Goal: Task Accomplishment & Management: Manage account settings

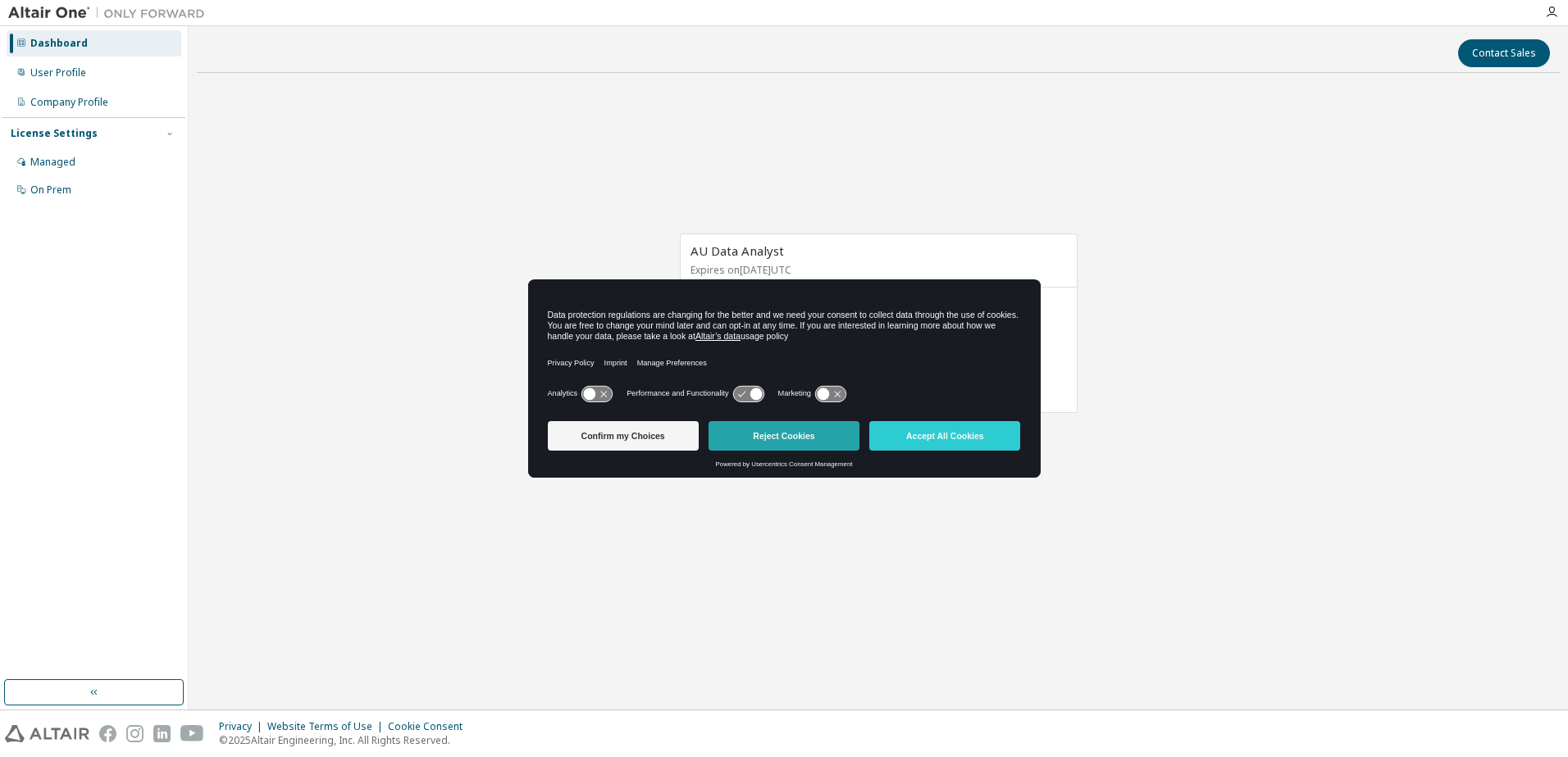
click at [750, 439] on button "Reject Cookies" at bounding box center [783, 436] width 151 height 29
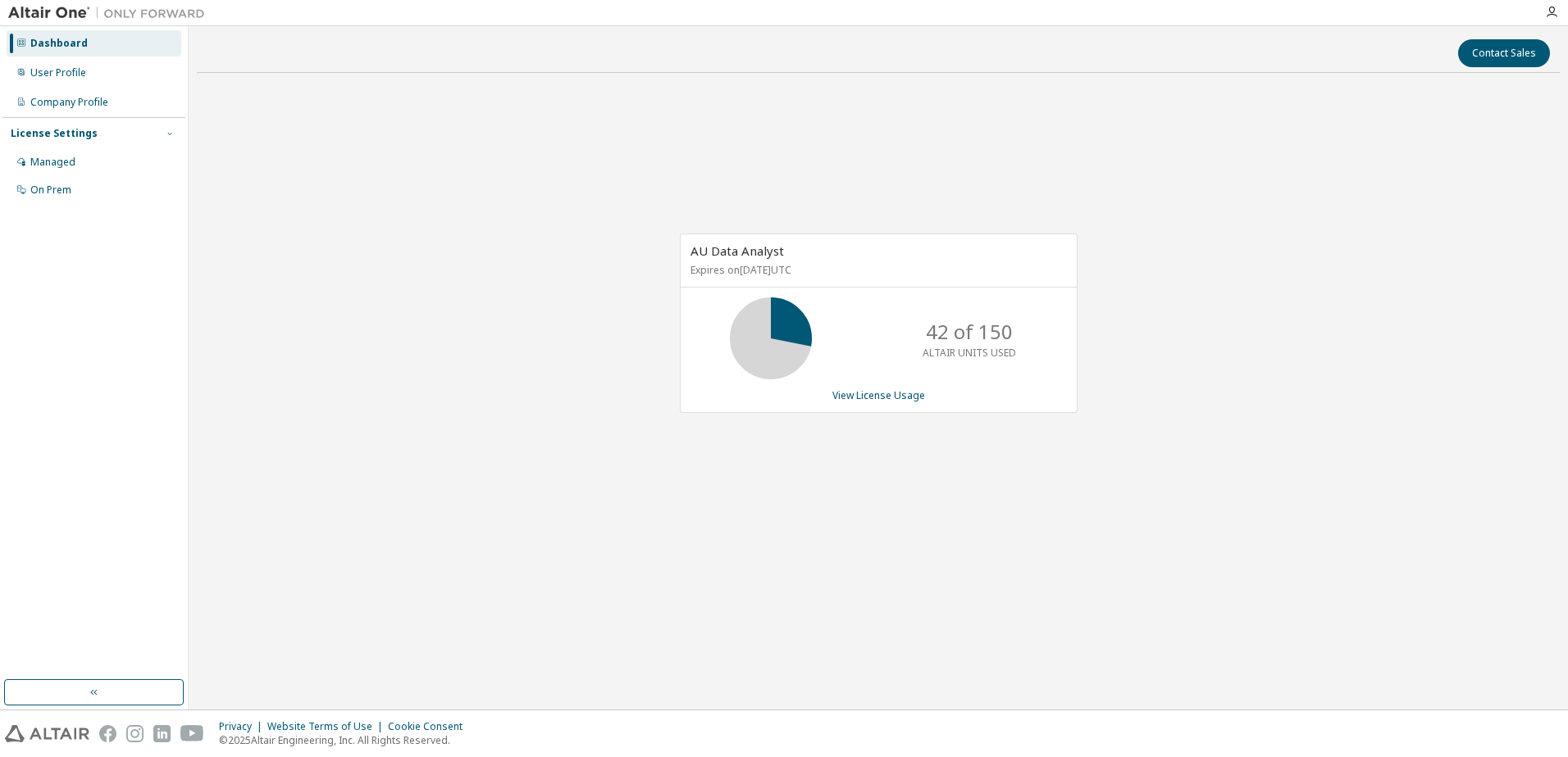
click at [170, 133] on icon "button" at bounding box center [169, 133] width 10 height 10
click at [170, 133] on icon "button" at bounding box center [169, 133] width 4 height 3
click at [51, 160] on div "Managed" at bounding box center [53, 162] width 45 height 13
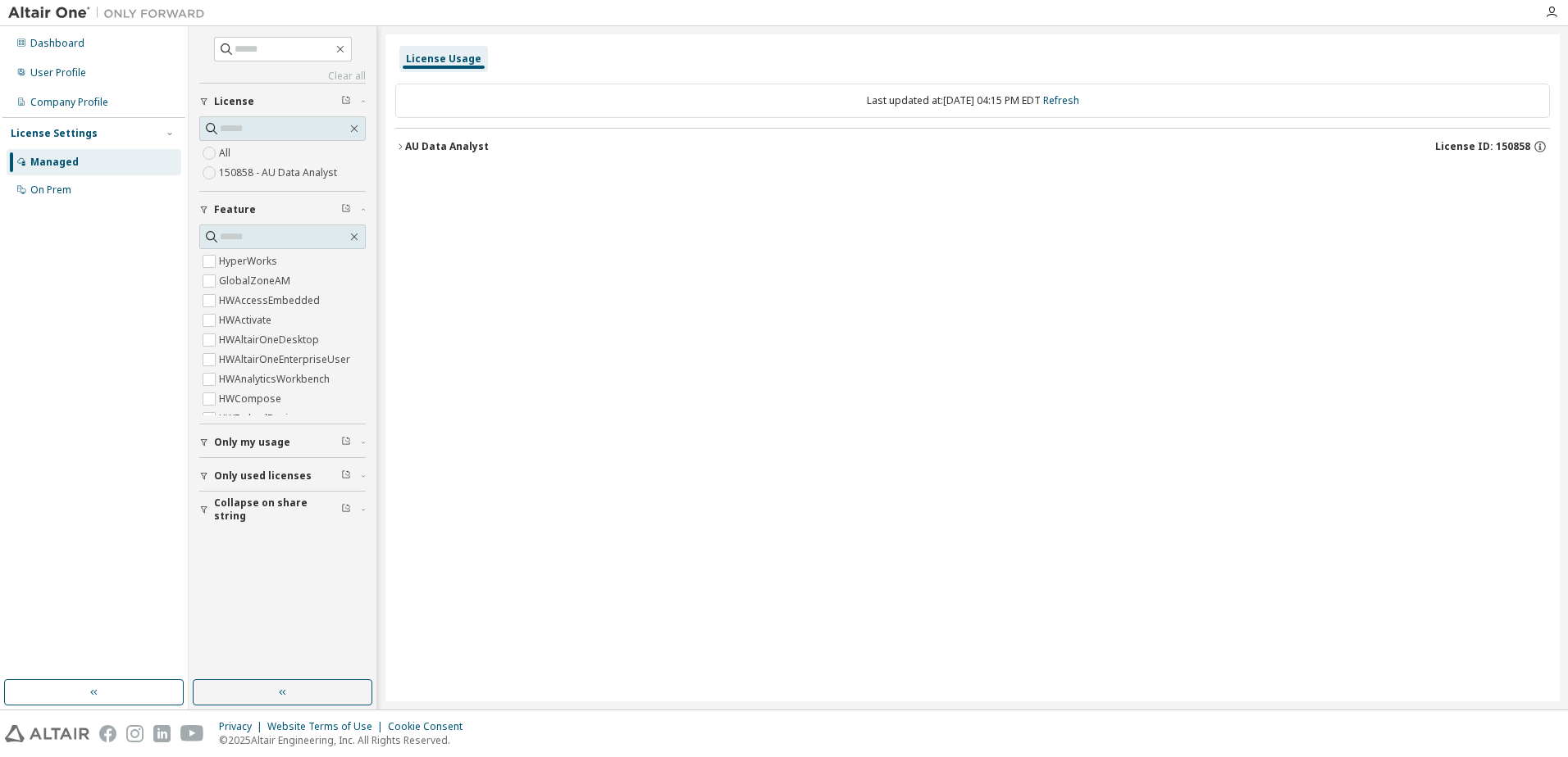
click at [241, 473] on span "Only used licenses" at bounding box center [262, 476] width 97 height 13
click at [34, 73] on div "User Profile" at bounding box center [58, 72] width 56 height 13
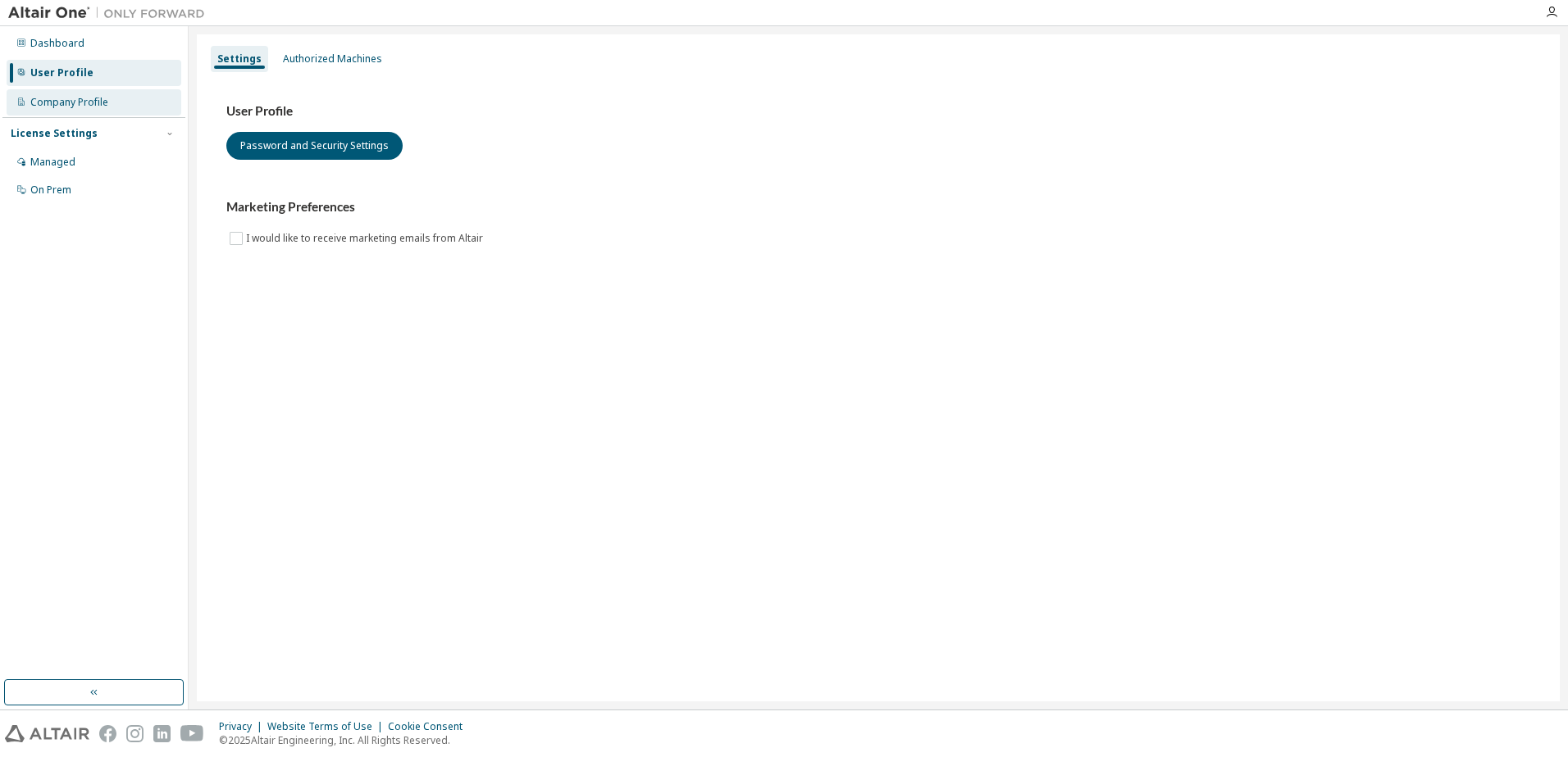
click at [75, 104] on div "Company Profile" at bounding box center [69, 103] width 78 height 13
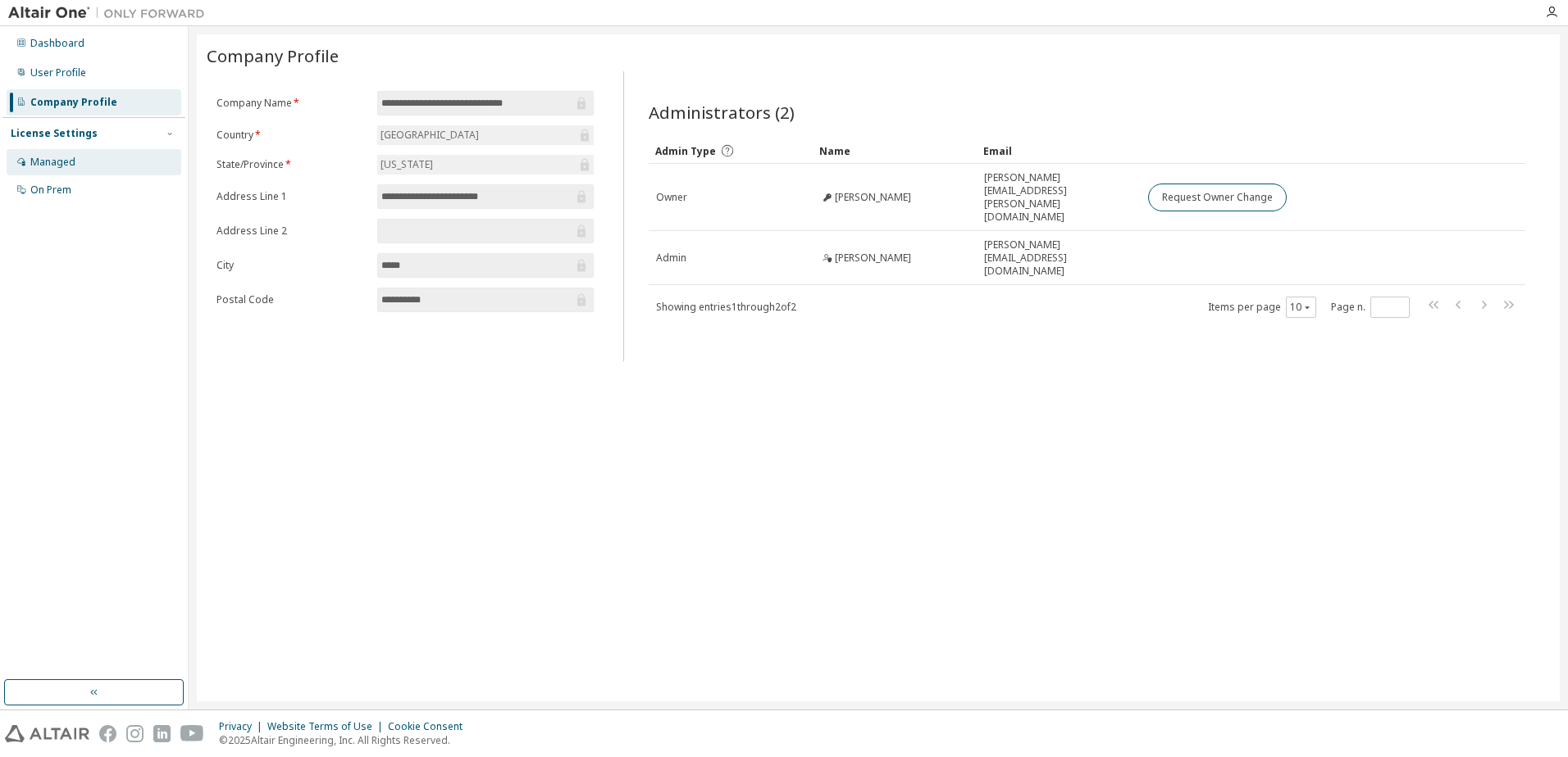
click at [54, 163] on div "Managed" at bounding box center [53, 162] width 45 height 13
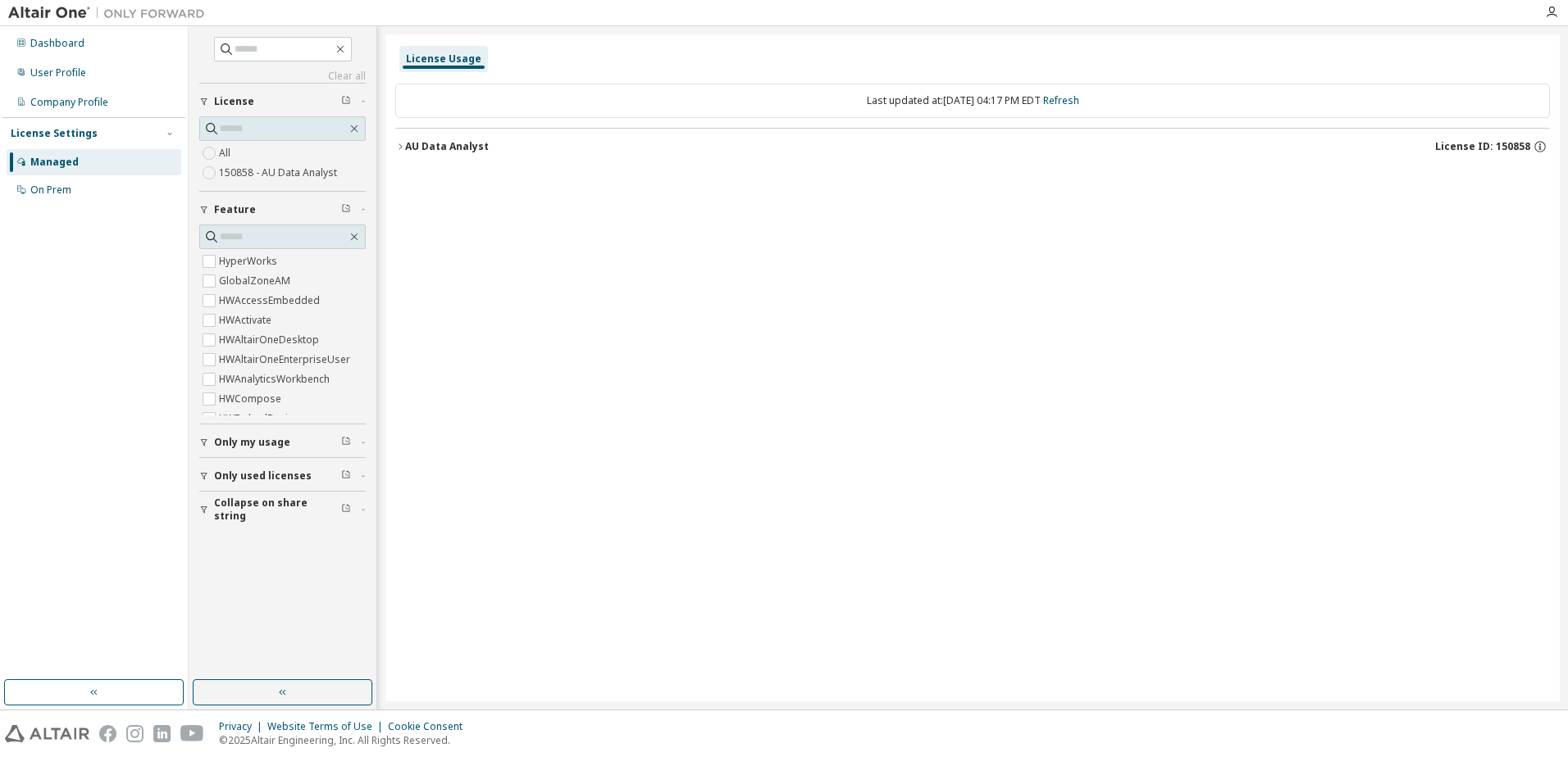
click at [226, 477] on span "Only used licenses" at bounding box center [262, 476] width 97 height 13
click at [238, 371] on span "Only used licenses" at bounding box center [262, 371] width 97 height 13
click at [56, 69] on div "User Profile" at bounding box center [58, 72] width 56 height 13
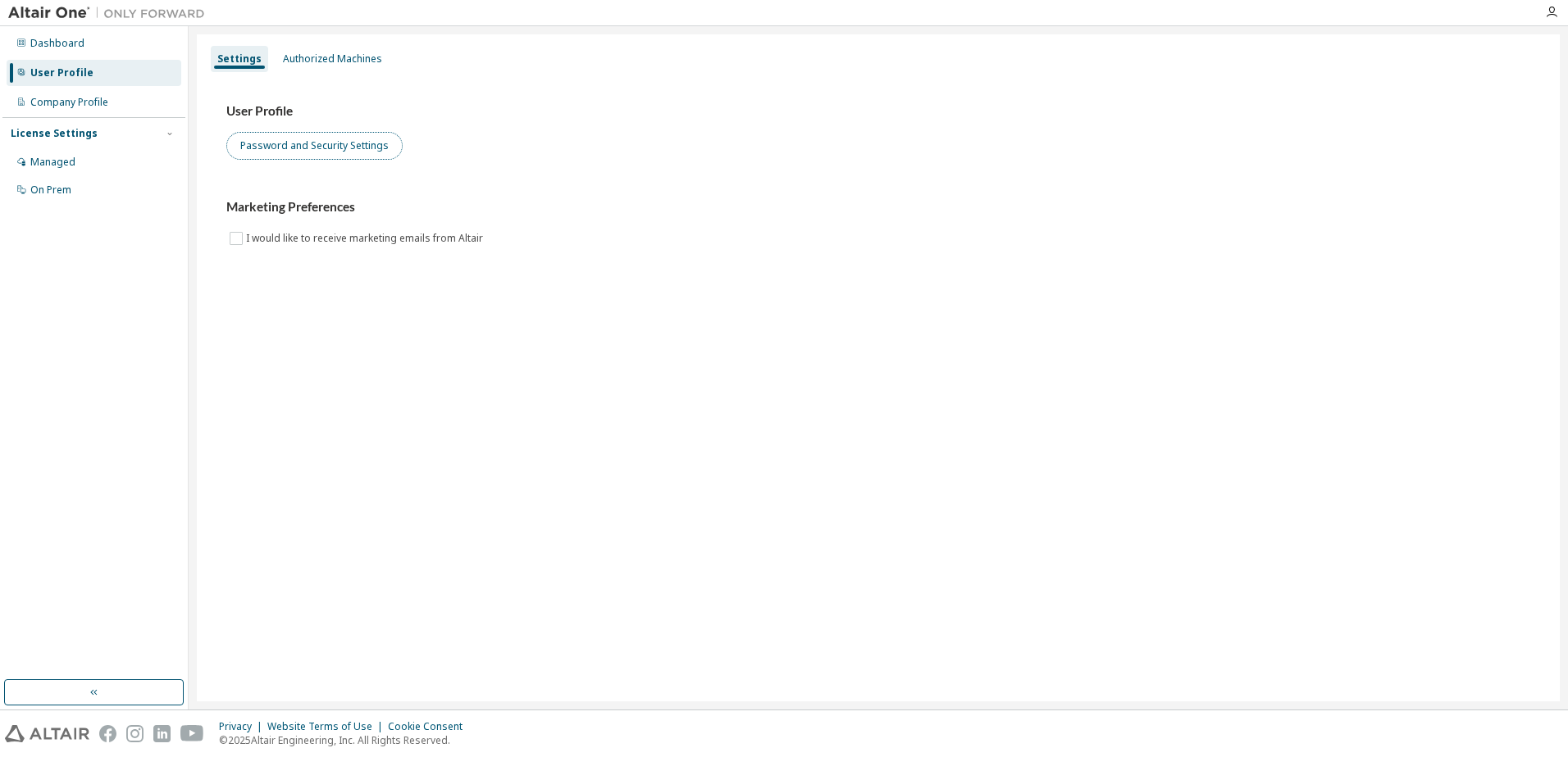
click at [267, 143] on button "Password and Security Settings" at bounding box center [315, 145] width 177 height 28
click at [335, 65] on div "Authorized Machines" at bounding box center [332, 59] width 99 height 13
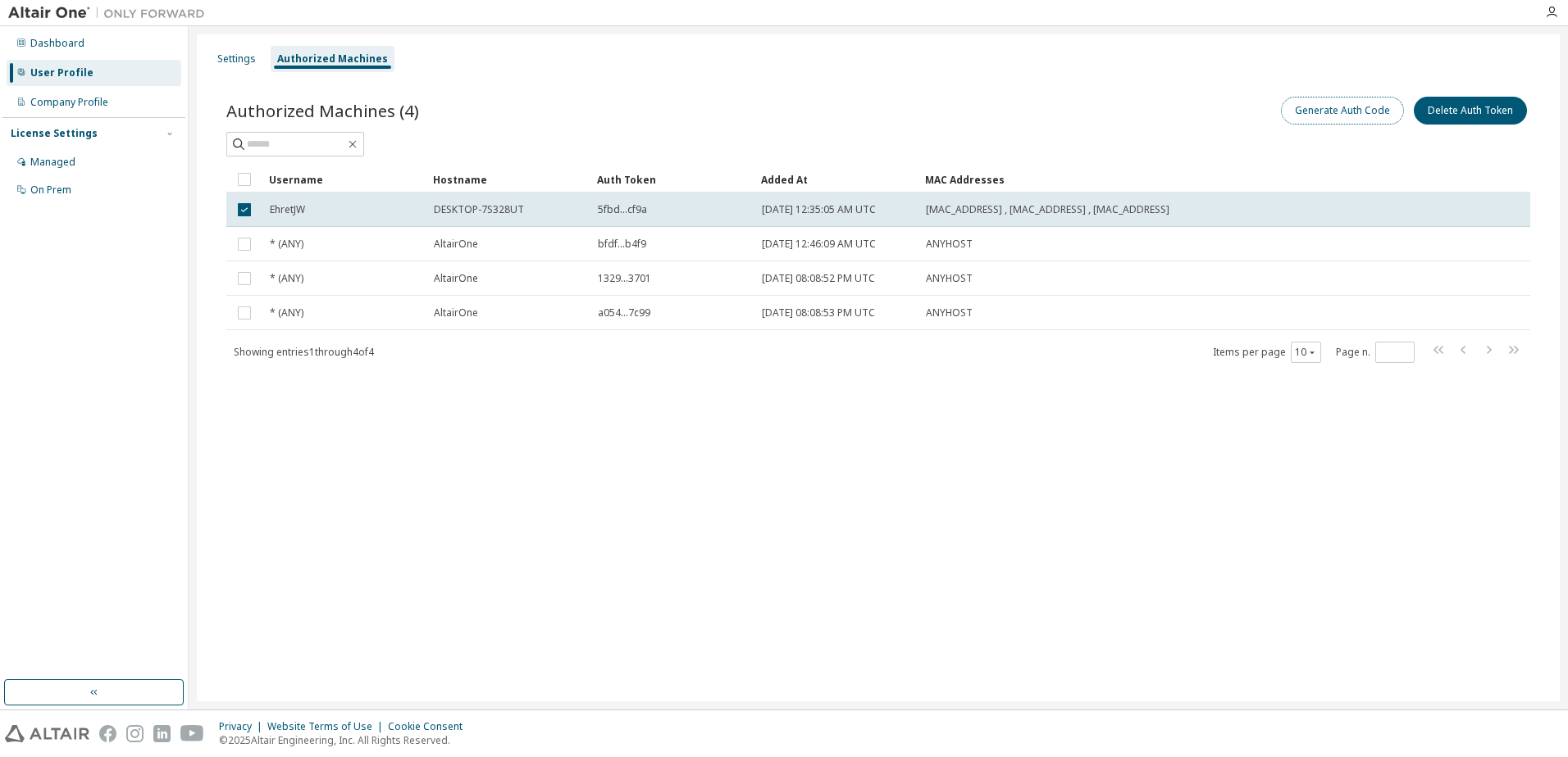
click at [1318, 112] on button "Generate Auth Code" at bounding box center [1342, 110] width 123 height 28
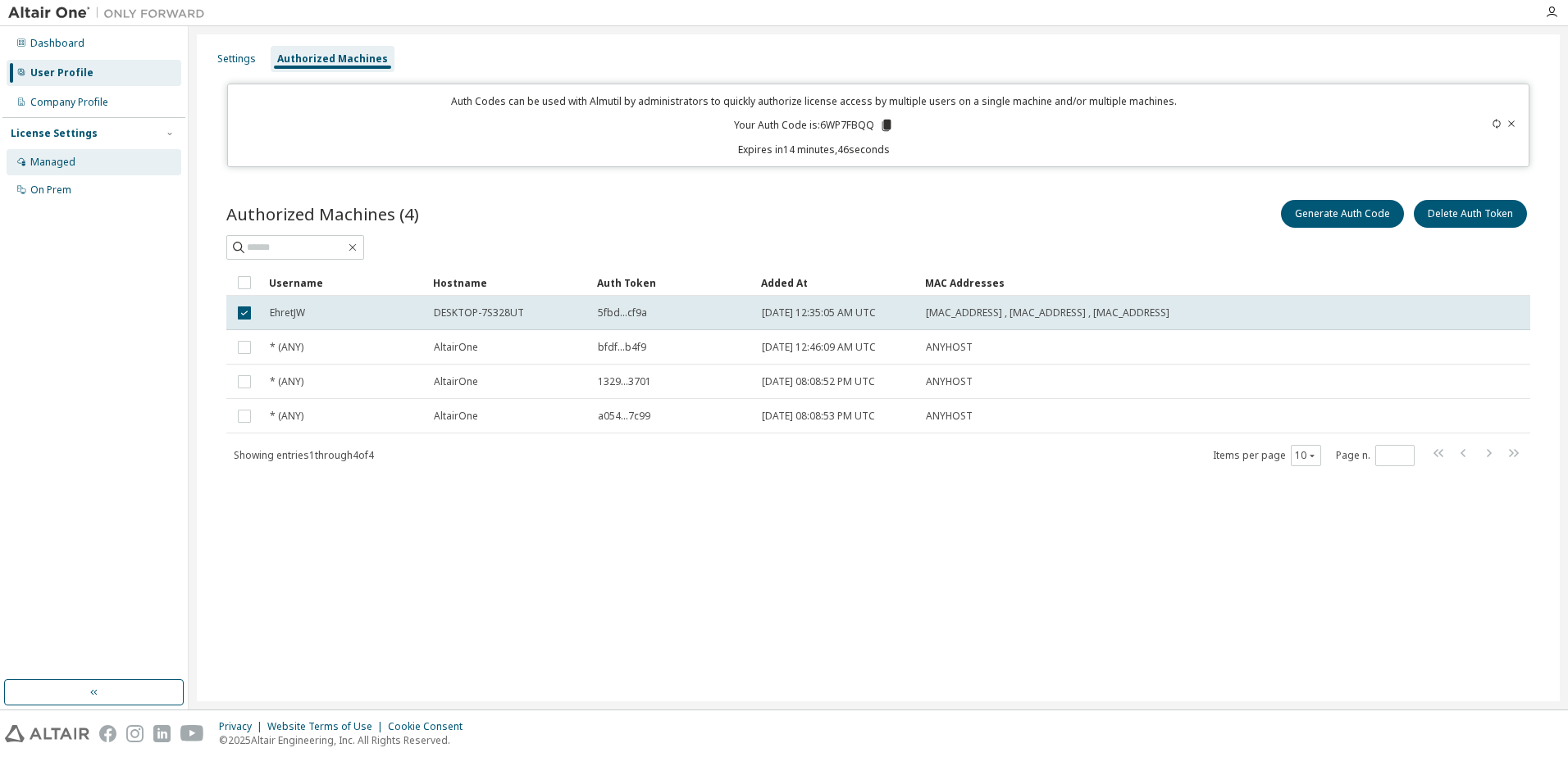
click at [45, 159] on div "Managed" at bounding box center [53, 162] width 45 height 13
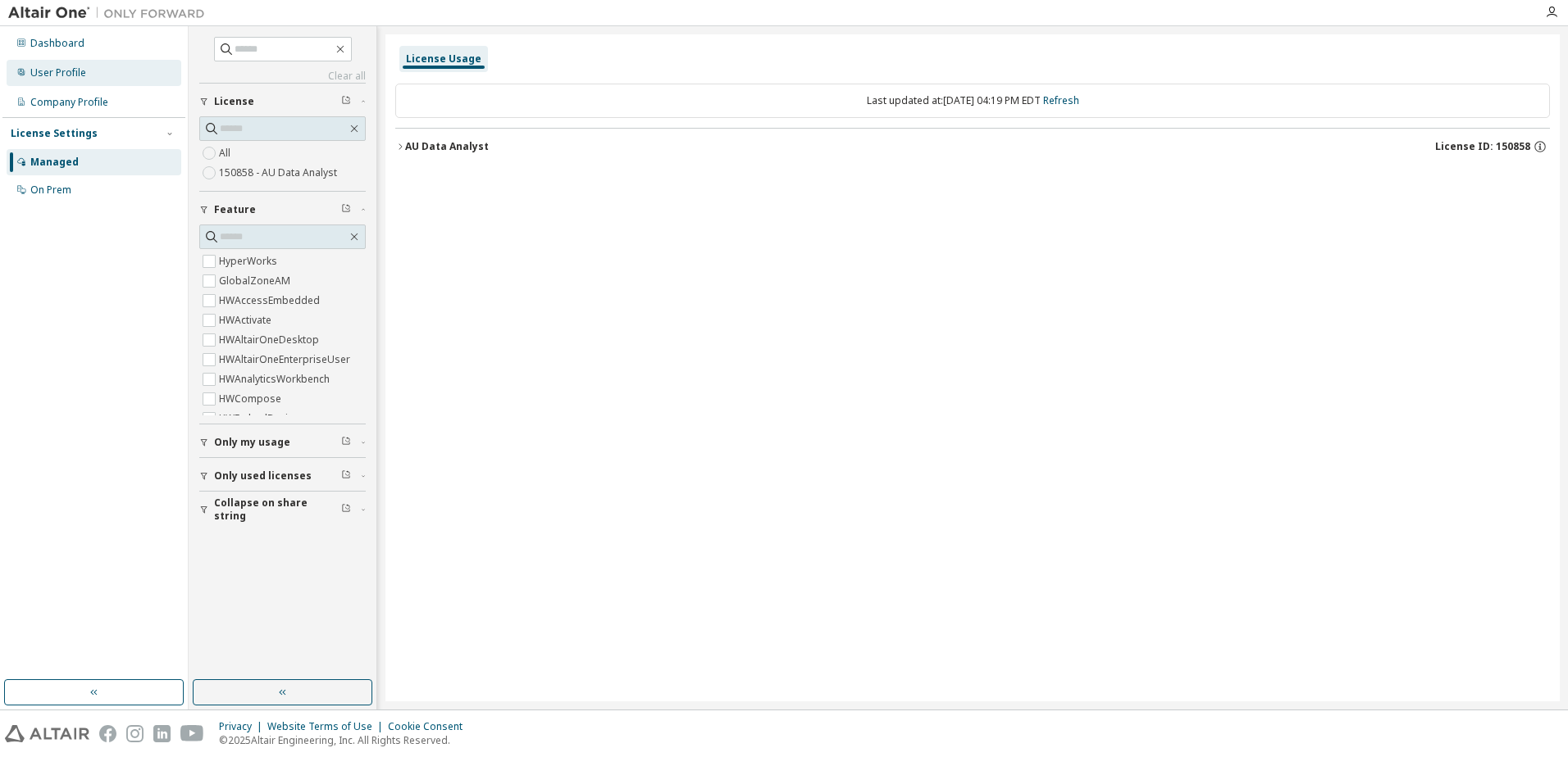
click at [45, 70] on div "User Profile" at bounding box center [58, 72] width 56 height 13
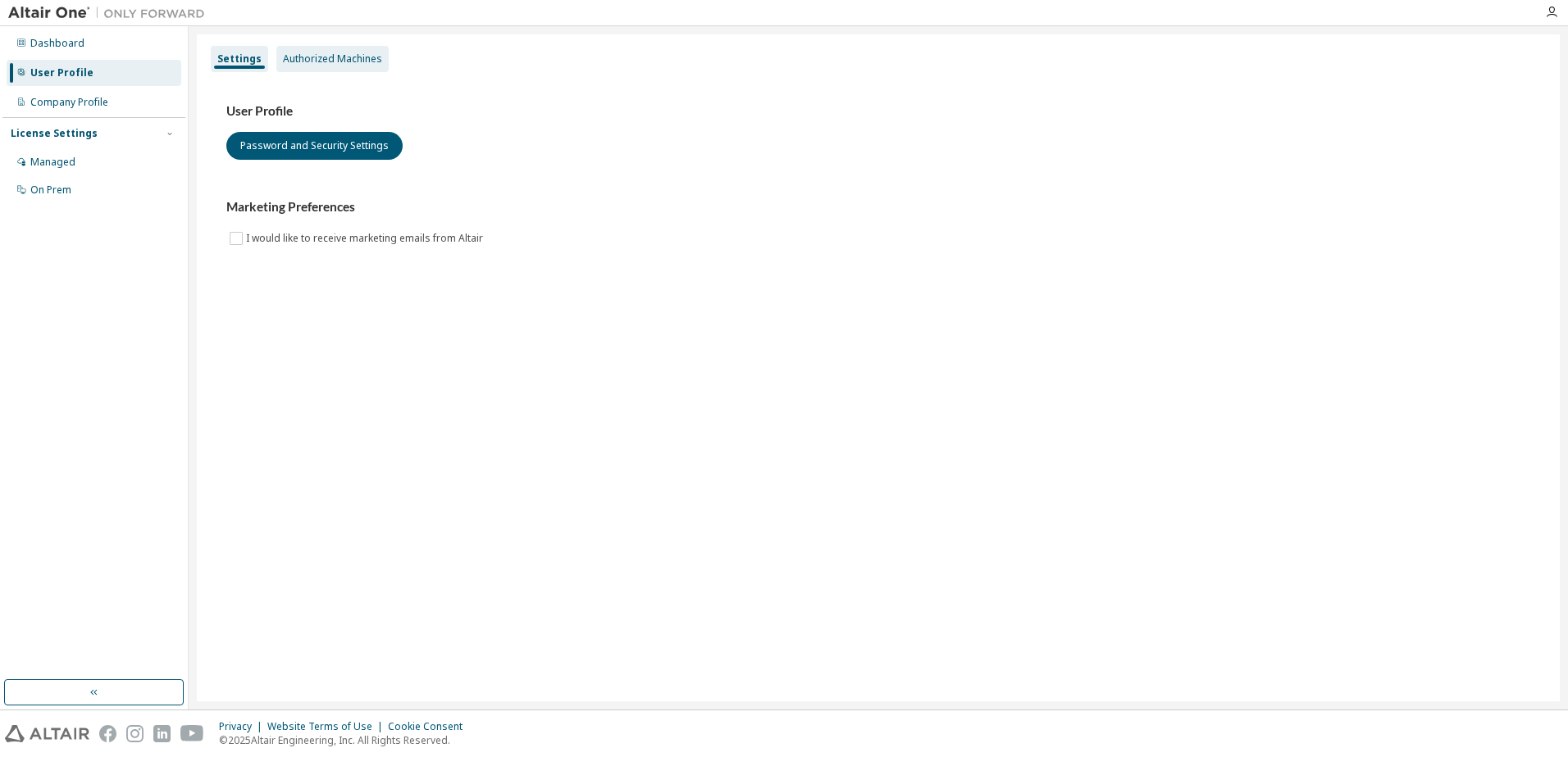
click at [325, 59] on div "Authorized Machines" at bounding box center [332, 59] width 99 height 13
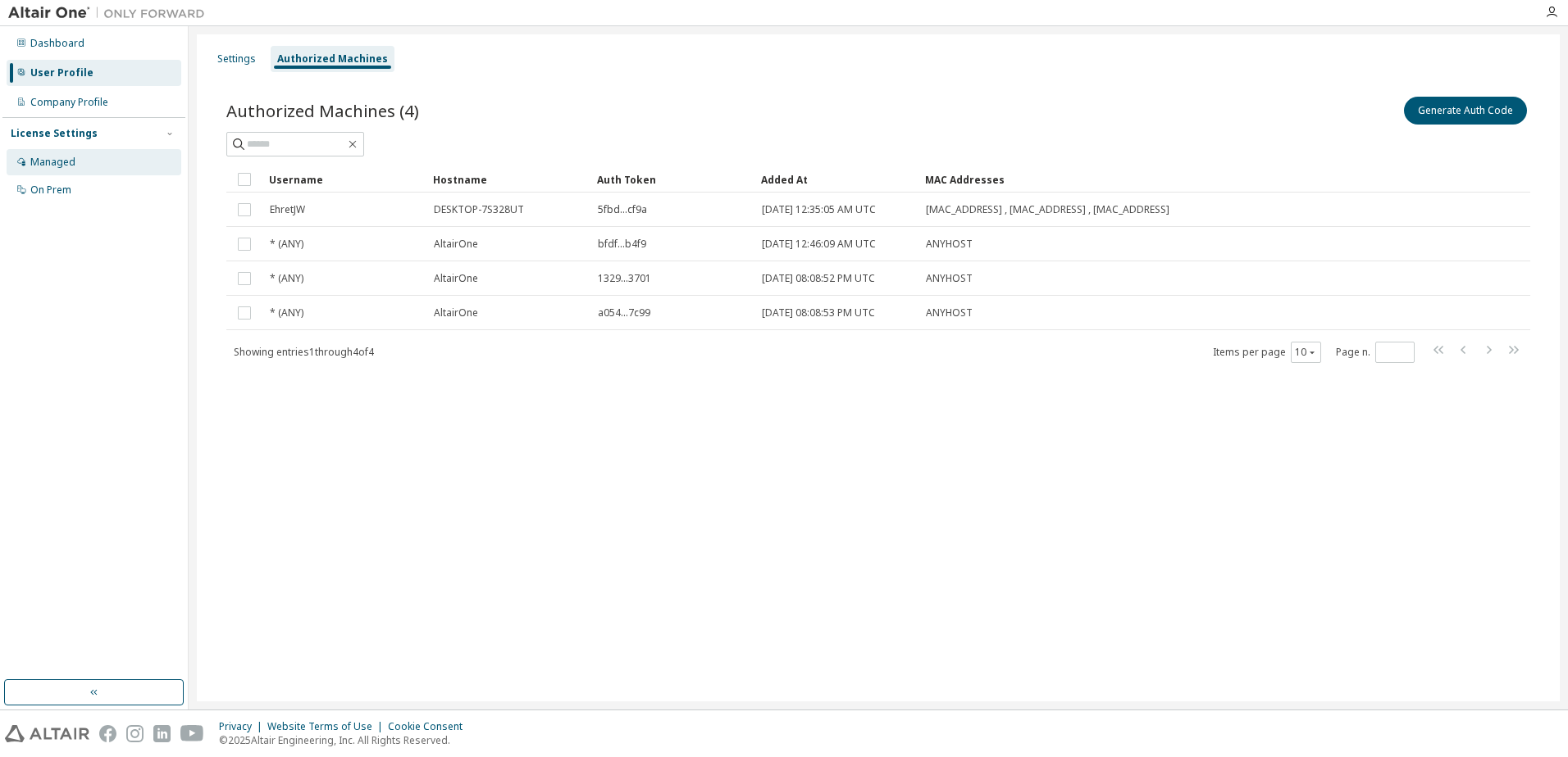
click at [27, 166] on div "Managed" at bounding box center [94, 161] width 175 height 26
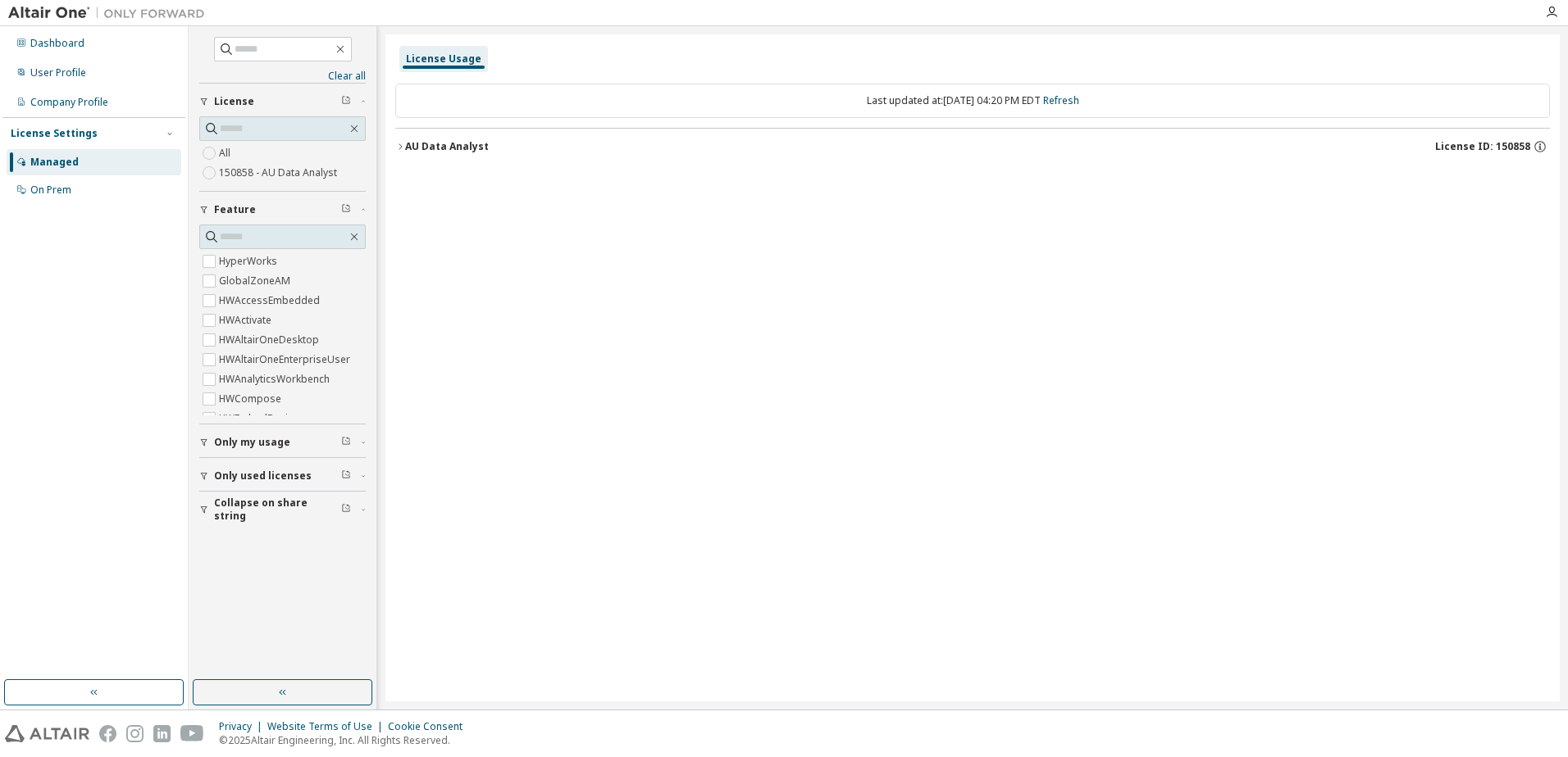
click at [430, 59] on div "License Usage" at bounding box center [443, 59] width 76 height 13
click at [46, 187] on div "On Prem" at bounding box center [51, 190] width 41 height 13
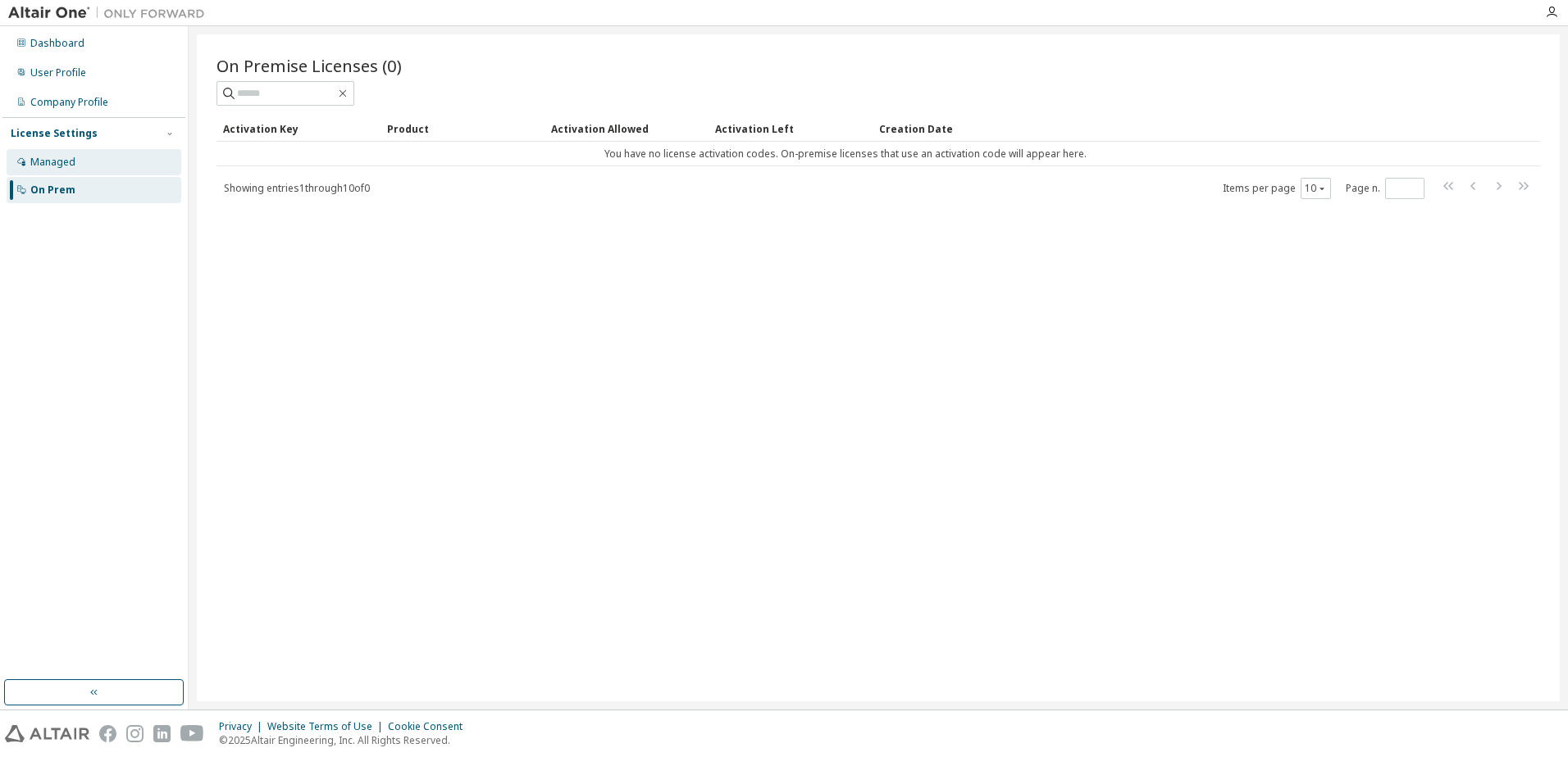
click at [46, 168] on div "Managed" at bounding box center [53, 162] width 45 height 13
